Goal: Transaction & Acquisition: Book appointment/travel/reservation

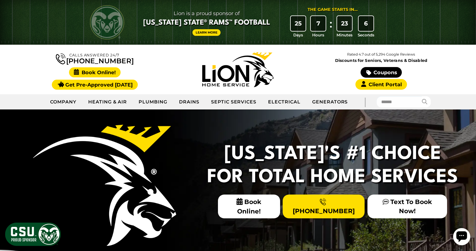
click at [100, 73] on span "Book Online!" at bounding box center [95, 72] width 52 height 10
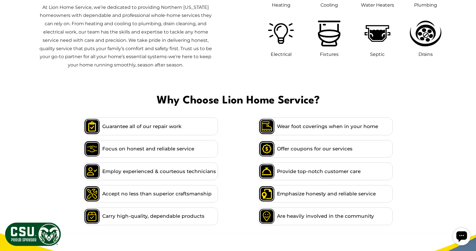
scroll to position [574, 0]
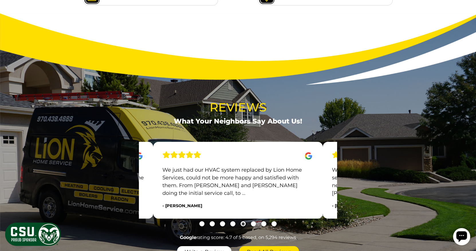
click at [465, 236] on icon "Open chat widget" at bounding box center [461, 236] width 11 height 11
click at [457, 236] on icon "Open chat widget" at bounding box center [461, 236] width 11 height 11
click at [428, 214] on div "Reviews What Your Neighbors Say About Us! Ask for [PERSON_NAME]! He was a lot m…" at bounding box center [238, 177] width 467 height 159
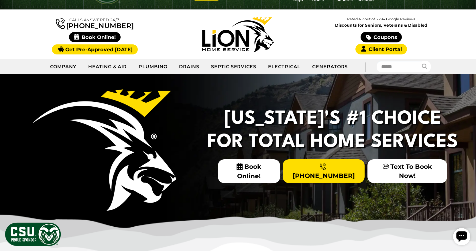
scroll to position [0, 0]
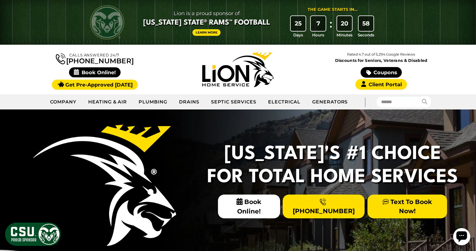
click at [392, 207] on link "Text To Book Now!" at bounding box center [408, 206] width 80 height 23
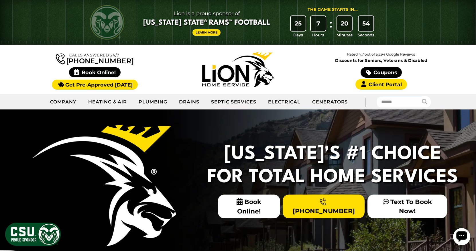
click at [457, 232] on icon "Open chat widget" at bounding box center [461, 236] width 11 height 11
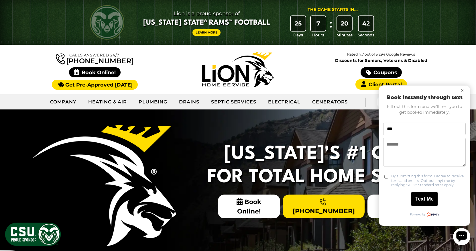
type input "***"
click at [464, 89] on button "×" at bounding box center [462, 90] width 7 height 7
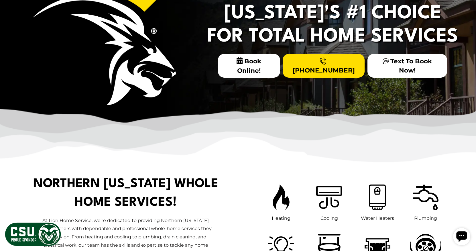
scroll to position [141, 0]
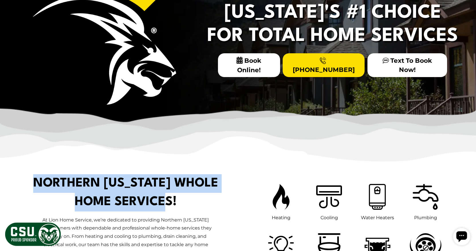
drag, startPoint x: 58, startPoint y: 181, endPoint x: 206, endPoint y: 204, distance: 149.7
click at [206, 204] on h1 "Northern [US_STATE] Whole Home Services!" at bounding box center [126, 192] width 186 height 37
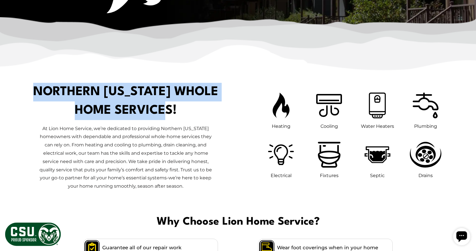
scroll to position [233, 0]
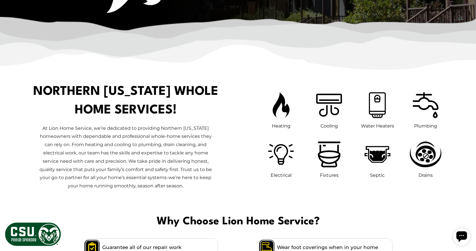
click at [189, 188] on p "At Lion Home Service, we’re dedicated to providing Northern [US_STATE] homeowne…" at bounding box center [125, 157] width 178 height 66
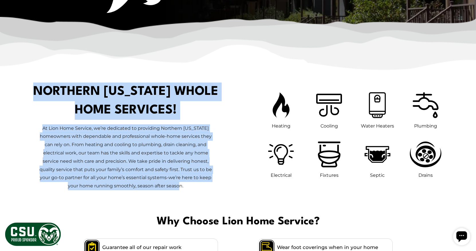
drag, startPoint x: 189, startPoint y: 185, endPoint x: 56, endPoint y: 91, distance: 163.1
click at [56, 91] on div "Northern [US_STATE] Whole Home Services!" at bounding box center [125, 141] width 225 height 117
click at [56, 91] on h1 "Northern [US_STATE] Whole Home Services!" at bounding box center [126, 101] width 186 height 37
drag, startPoint x: 56, startPoint y: 91, endPoint x: 197, endPoint y: 185, distance: 170.0
click at [197, 185] on div "Northern [US_STATE] Whole Home Services!" at bounding box center [125, 141] width 225 height 117
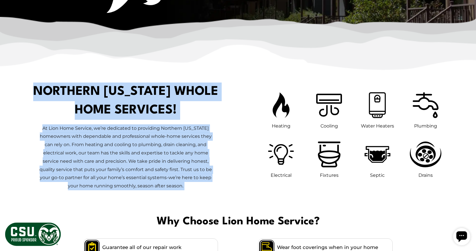
click at [197, 186] on p "At Lion Home Service, we’re dedicated to providing Northern [US_STATE] homeowne…" at bounding box center [125, 157] width 178 height 66
drag, startPoint x: 197, startPoint y: 186, endPoint x: 56, endPoint y: 91, distance: 169.1
click at [56, 91] on div "Northern [US_STATE] Whole Home Services!" at bounding box center [125, 141] width 225 height 117
click at [56, 91] on h1 "Northern [US_STATE] Whole Home Services!" at bounding box center [126, 101] width 186 height 37
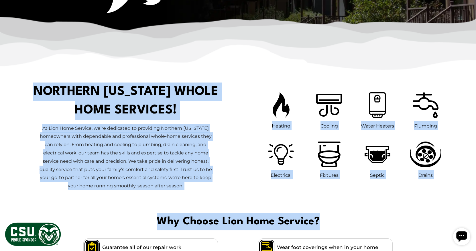
drag, startPoint x: 56, startPoint y: 91, endPoint x: 330, endPoint y: 225, distance: 304.3
click at [330, 225] on span "Why Choose Lion Home Service?" at bounding box center [238, 221] width 467 height 17
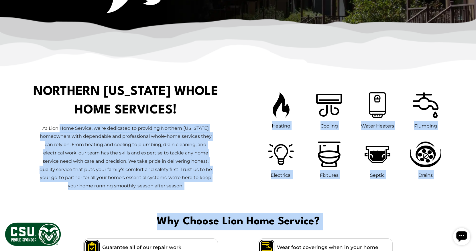
drag, startPoint x: 330, startPoint y: 225, endPoint x: 73, endPoint y: 131, distance: 273.3
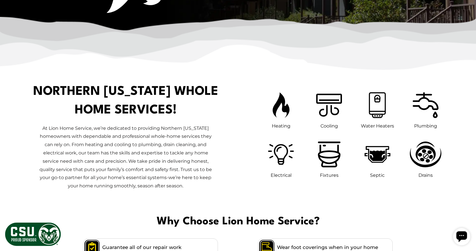
click at [58, 92] on h1 "Northern [US_STATE] Whole Home Services!" at bounding box center [126, 101] width 186 height 37
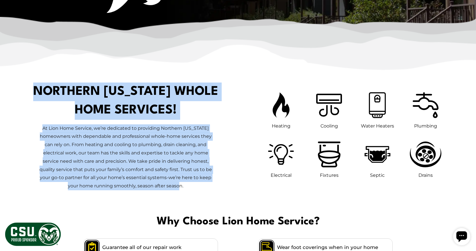
drag, startPoint x: 58, startPoint y: 92, endPoint x: 209, endPoint y: 183, distance: 176.9
click at [209, 183] on div "Northern [US_STATE] Whole Home Services!" at bounding box center [125, 141] width 225 height 117
